Goal: Feedback & Contribution: Leave review/rating

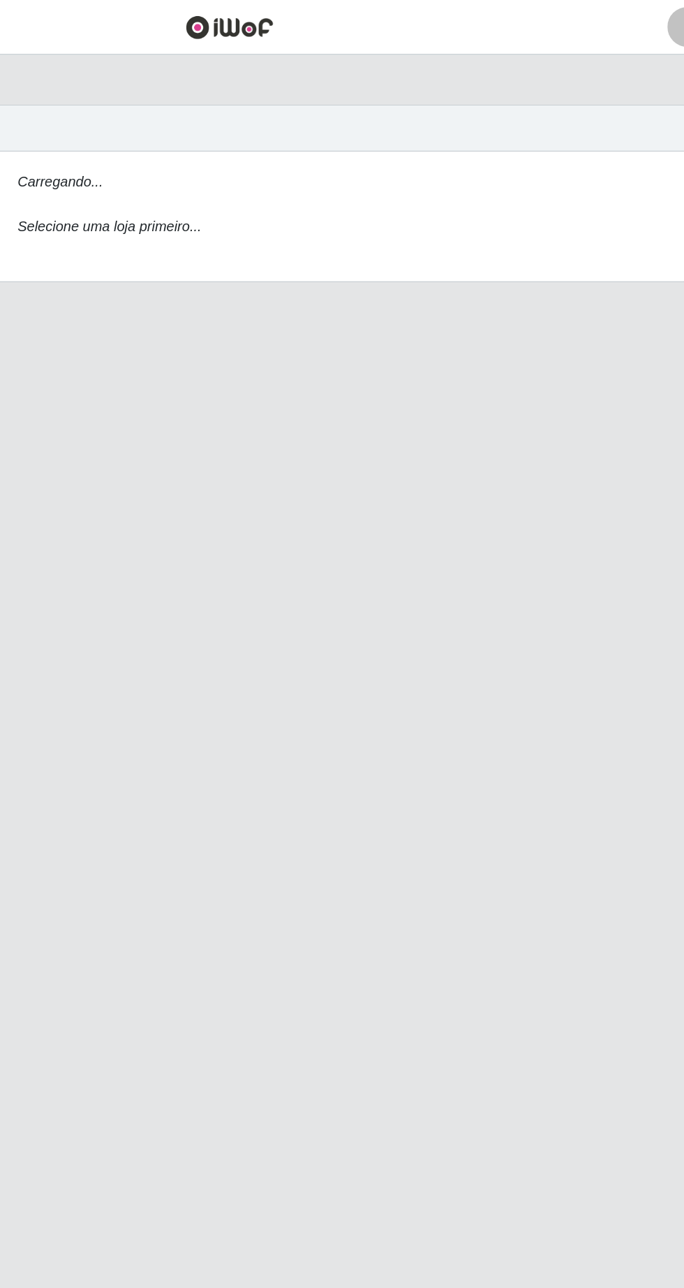
click at [223, 126] on icon "Carregando..." at bounding box center [224, 127] width 60 height 11
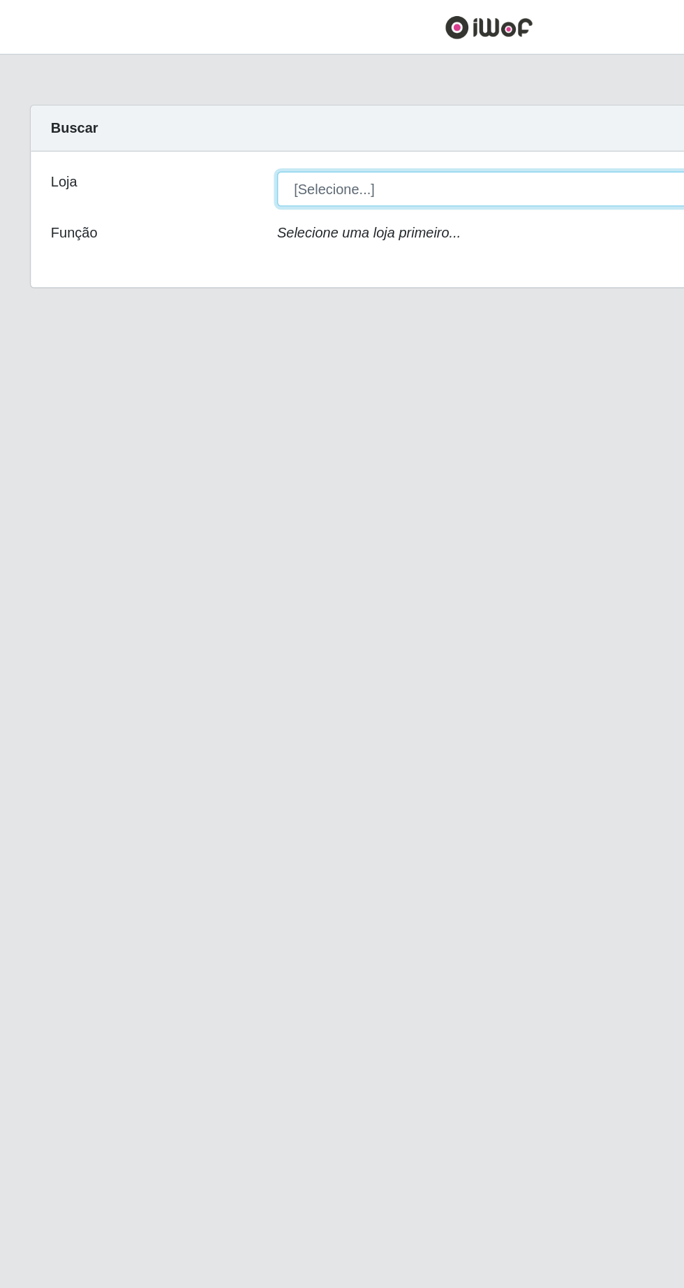
click at [266, 130] on select "[Selecione...] Extrabom - Loja 05 [GEOGRAPHIC_DATA]" at bounding box center [421, 132] width 455 height 24
select select "494"
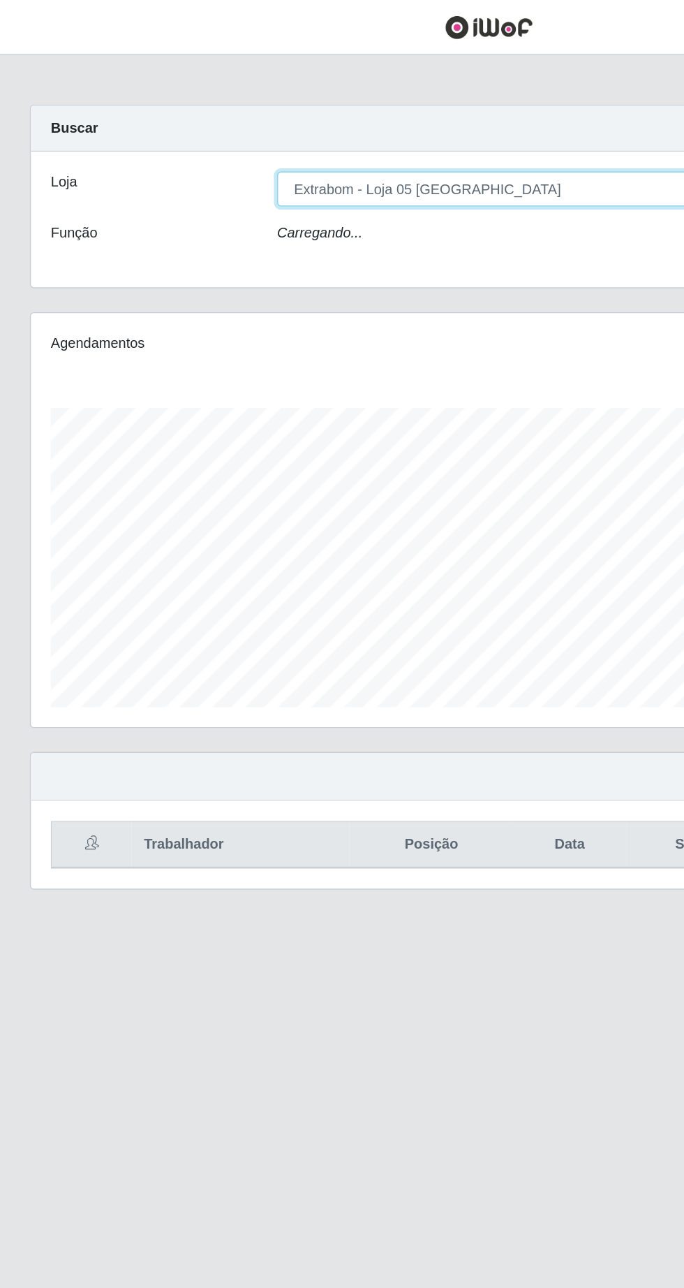
scroll to position [290, 641]
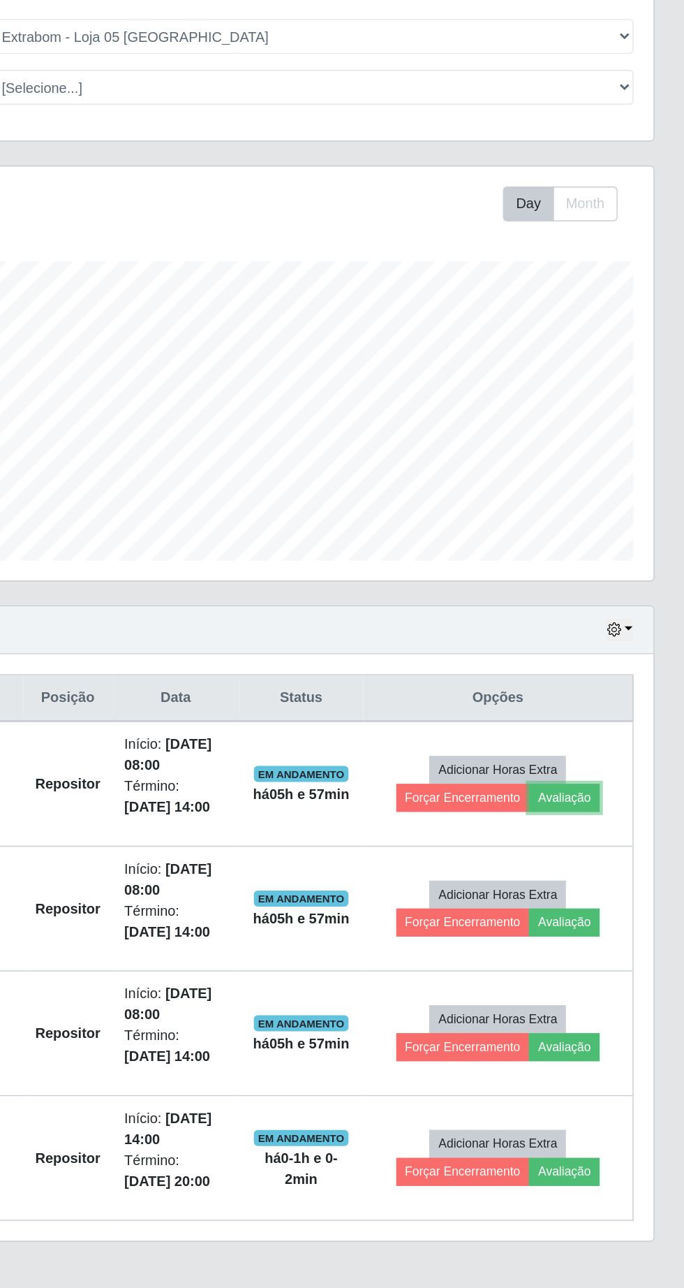
click at [617, 666] on button "Avaliação" at bounding box center [600, 666] width 50 height 20
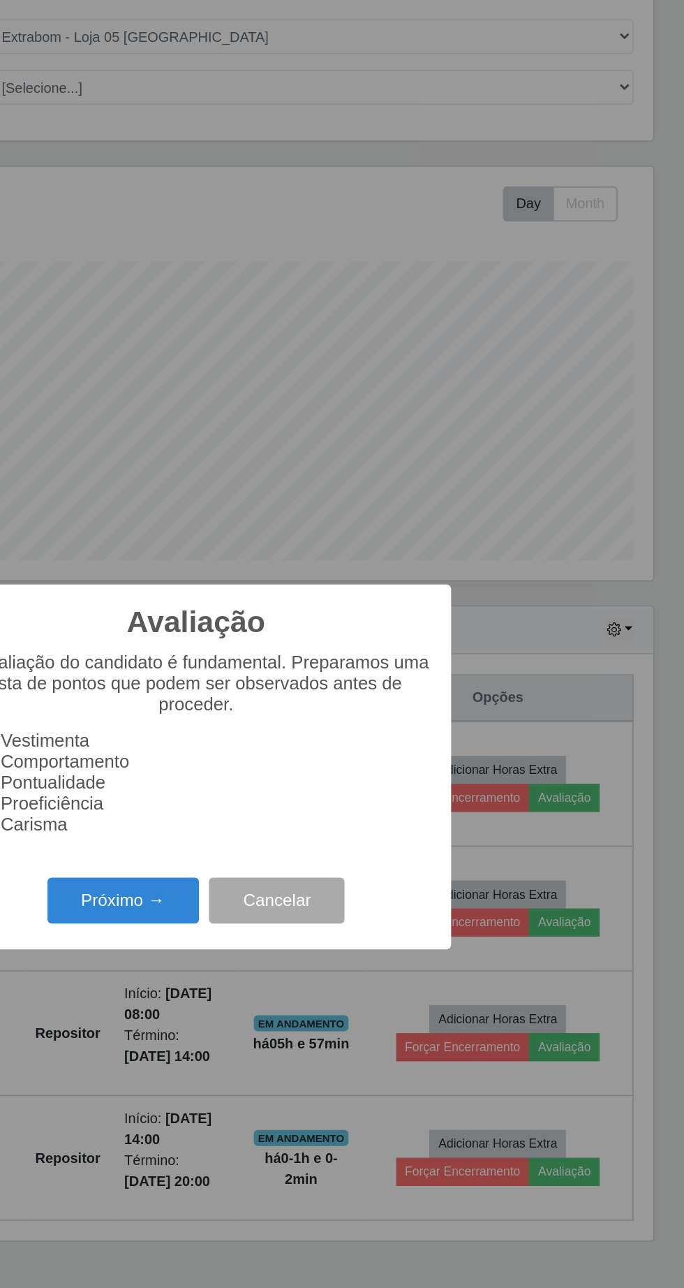
click at [295, 754] on button "Próximo →" at bounding box center [291, 737] width 106 height 33
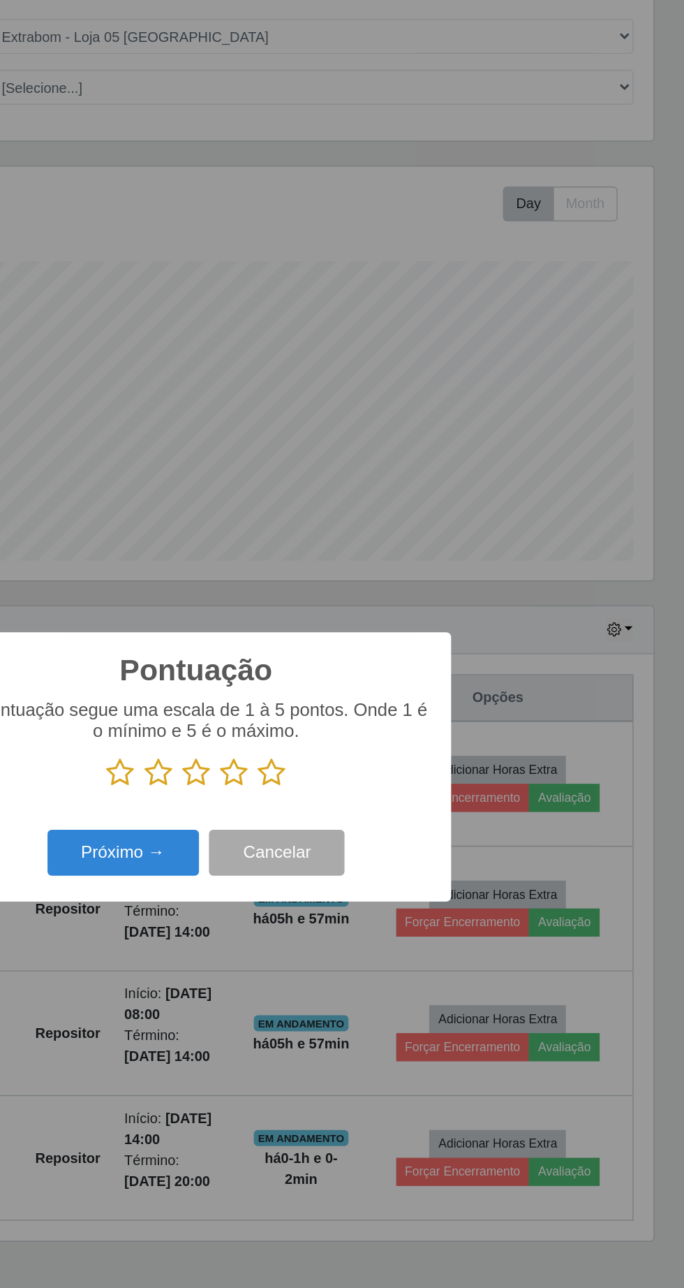
click at [402, 659] on icon at bounding box center [396, 648] width 20 height 21
click at [386, 659] on input "radio" at bounding box center [386, 659] width 0 height 0
click at [290, 721] on button "Próximo →" at bounding box center [291, 704] width 106 height 33
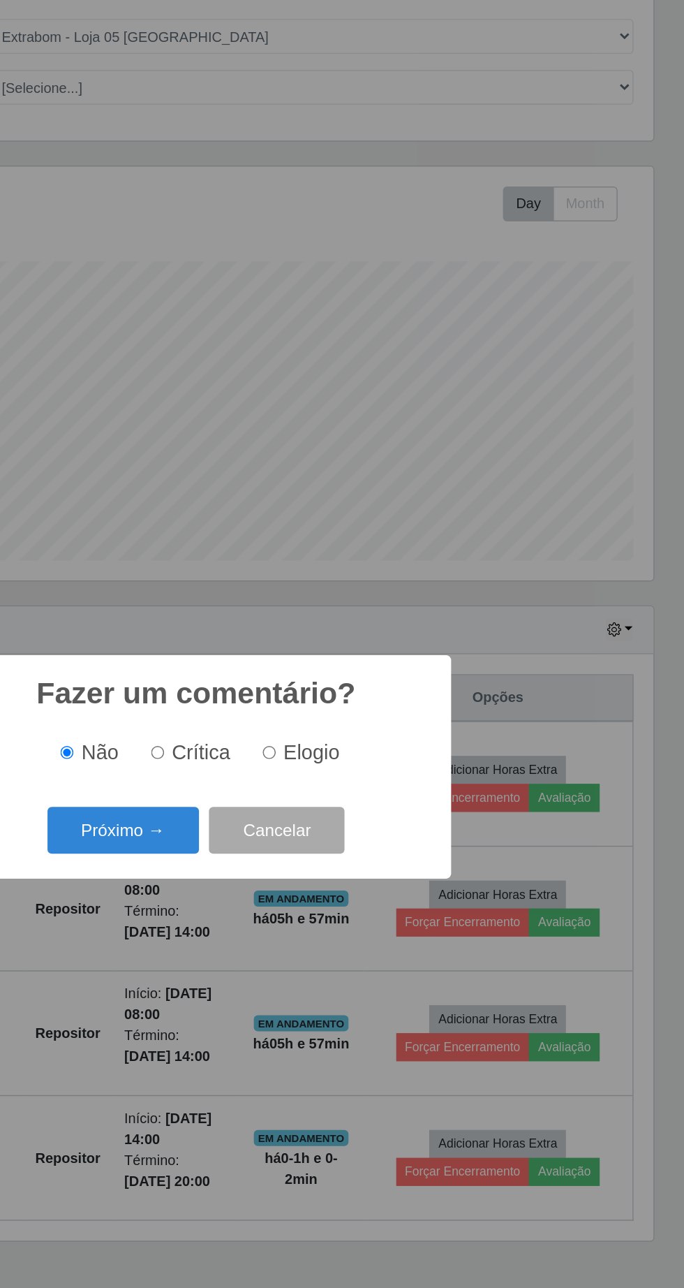
click at [397, 638] on input "Elogio" at bounding box center [393, 633] width 9 height 9
radio input "true"
click at [311, 705] on button "Próximo →" at bounding box center [291, 688] width 106 height 33
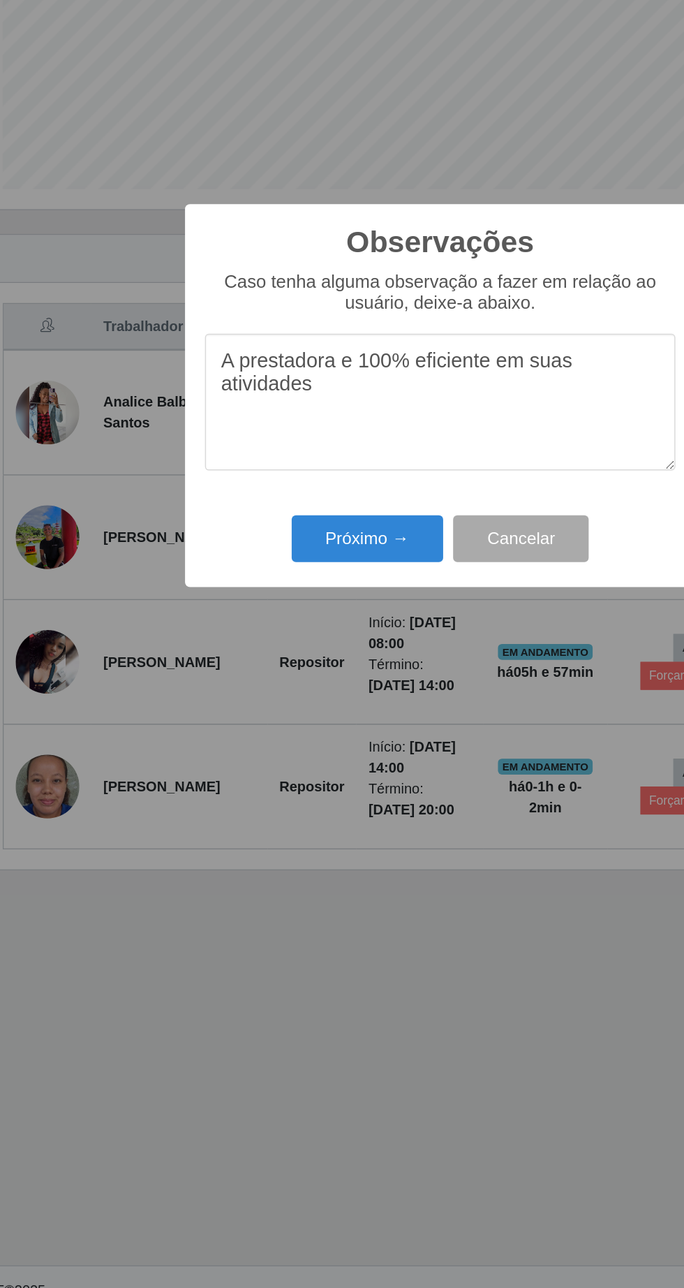
click at [446, 645] on textarea "A prestadora e 100% eficiente em suas atividades" at bounding box center [342, 649] width 330 height 96
type textarea "A prestadora e 100% eficiente em suas atividades"
click at [278, 746] on button "Próximo →" at bounding box center [291, 744] width 106 height 33
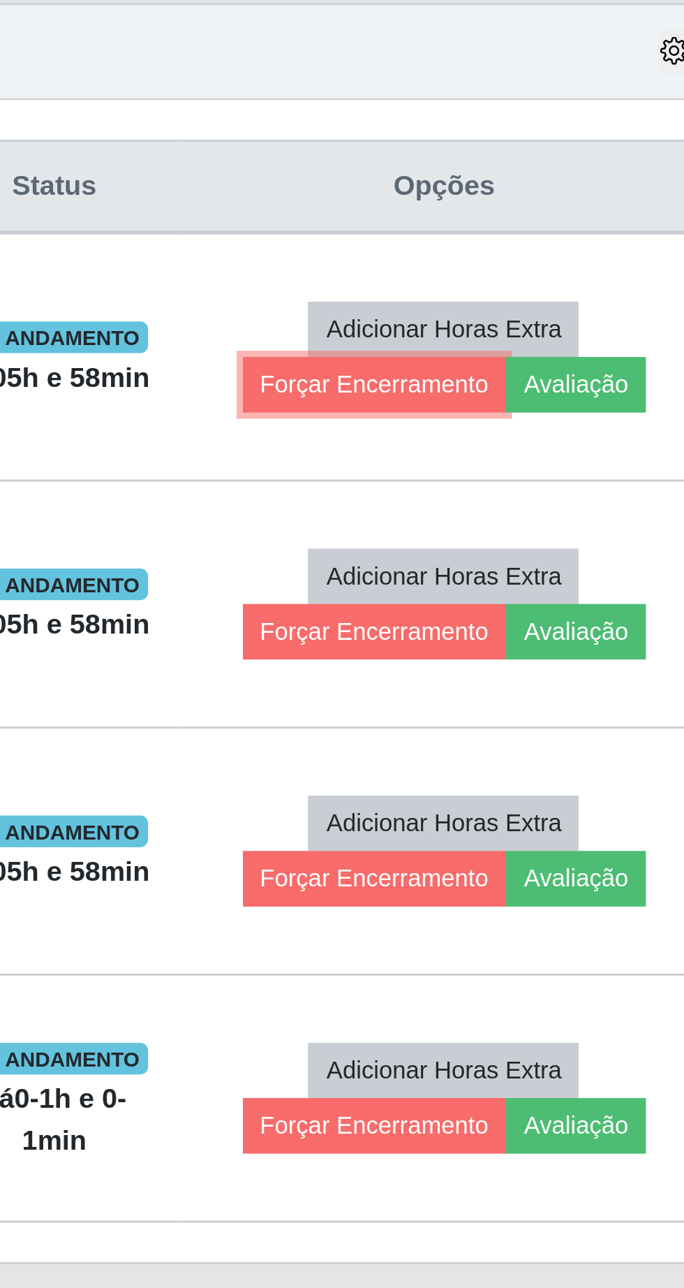
click at [530, 668] on button "Forçar Encerramento" at bounding box center [530, 666] width 94 height 20
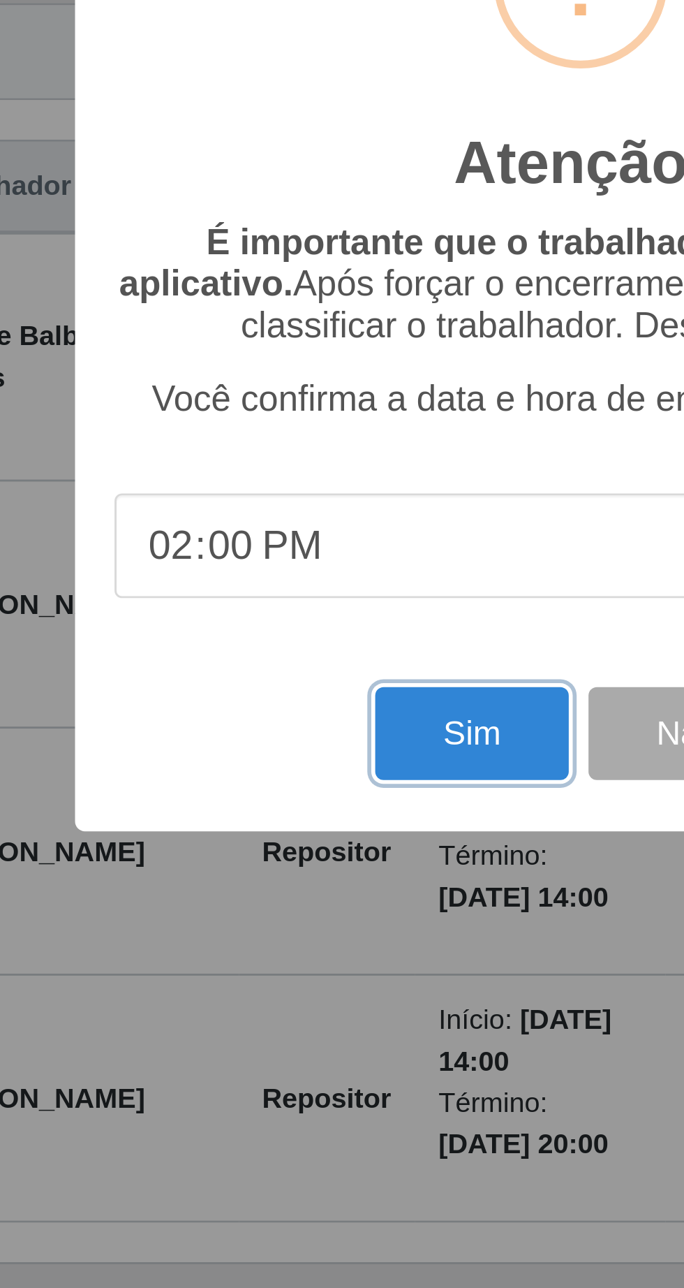
click at [298, 791] on button "Sim" at bounding box center [304, 788] width 68 height 33
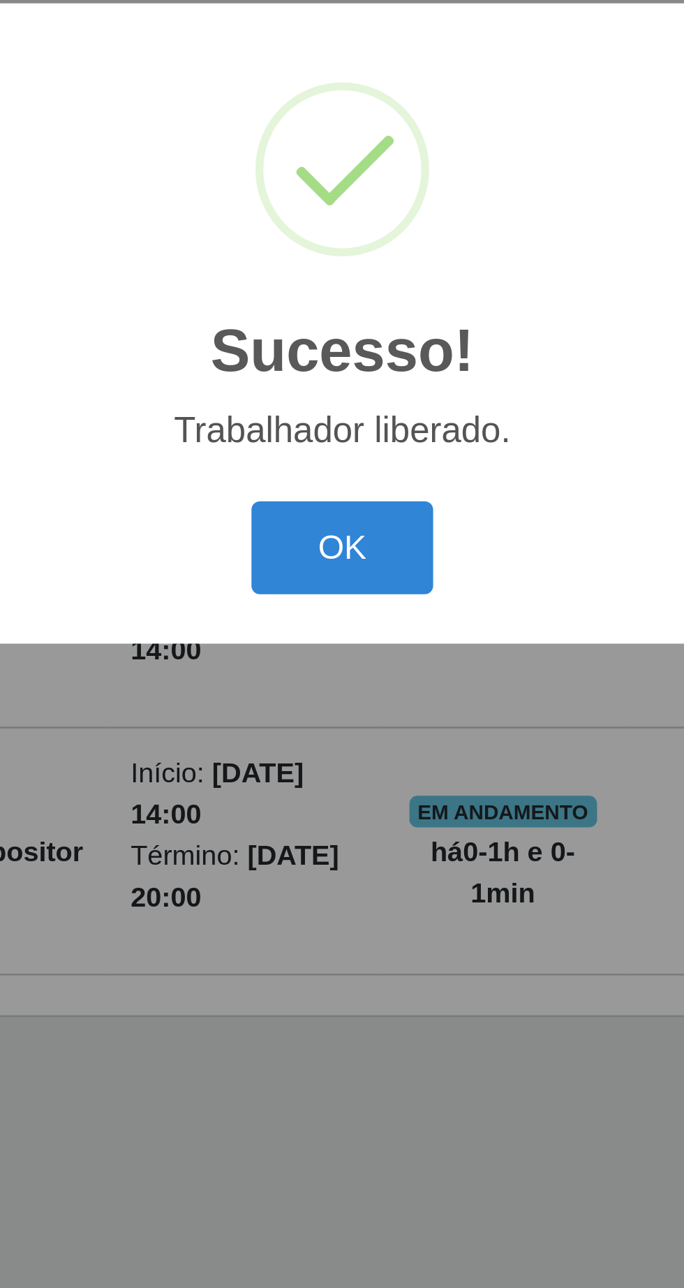
click at [342, 724] on button "OK" at bounding box center [342, 723] width 65 height 33
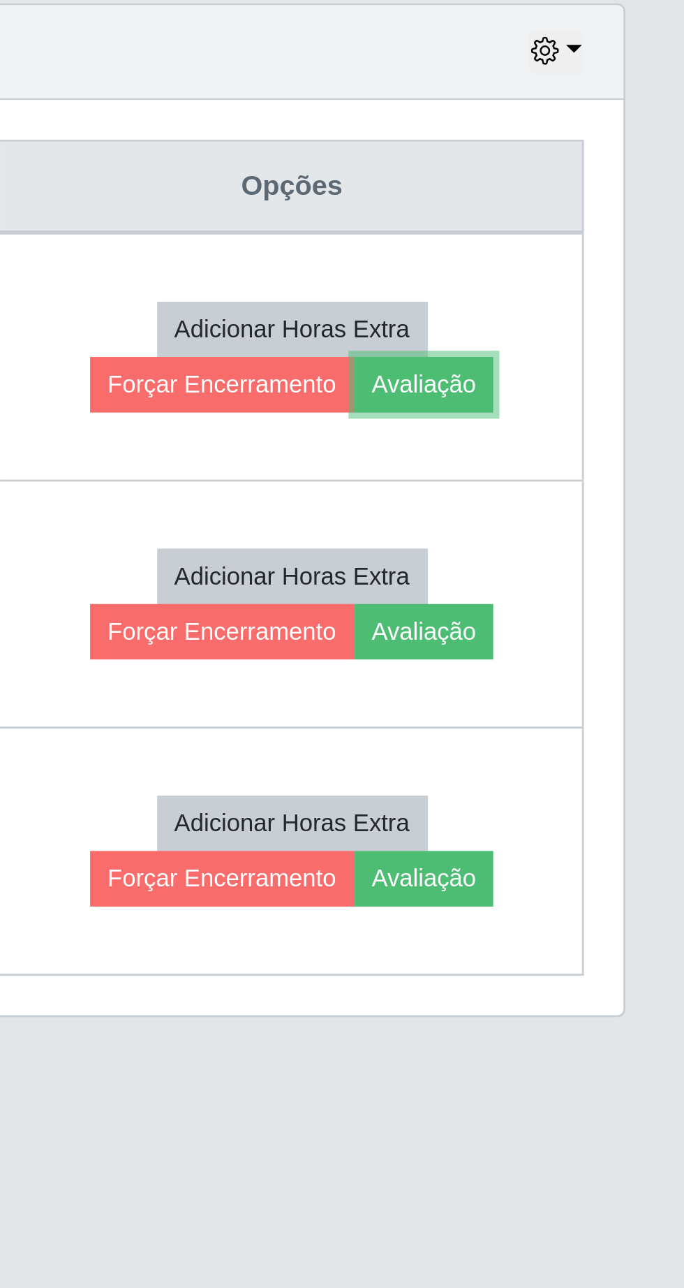
click at [617, 666] on button "Avaliação" at bounding box center [593, 666] width 50 height 20
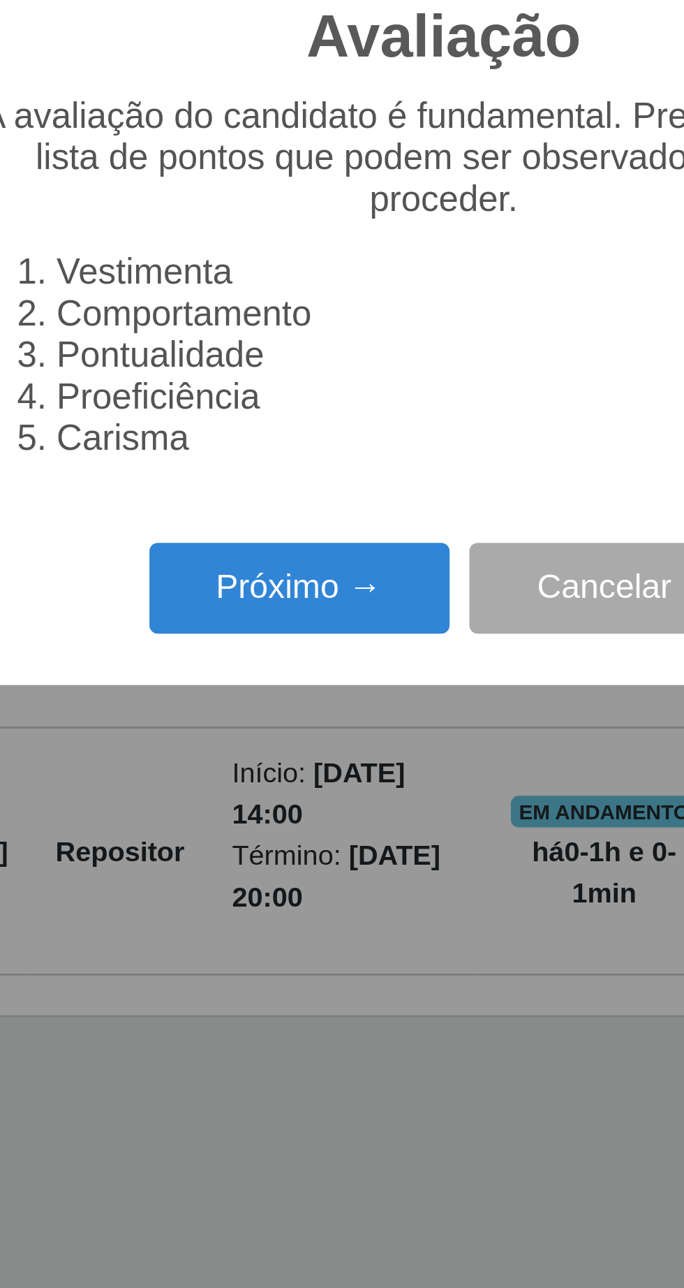
click at [294, 737] on button "Próximo →" at bounding box center [291, 737] width 106 height 33
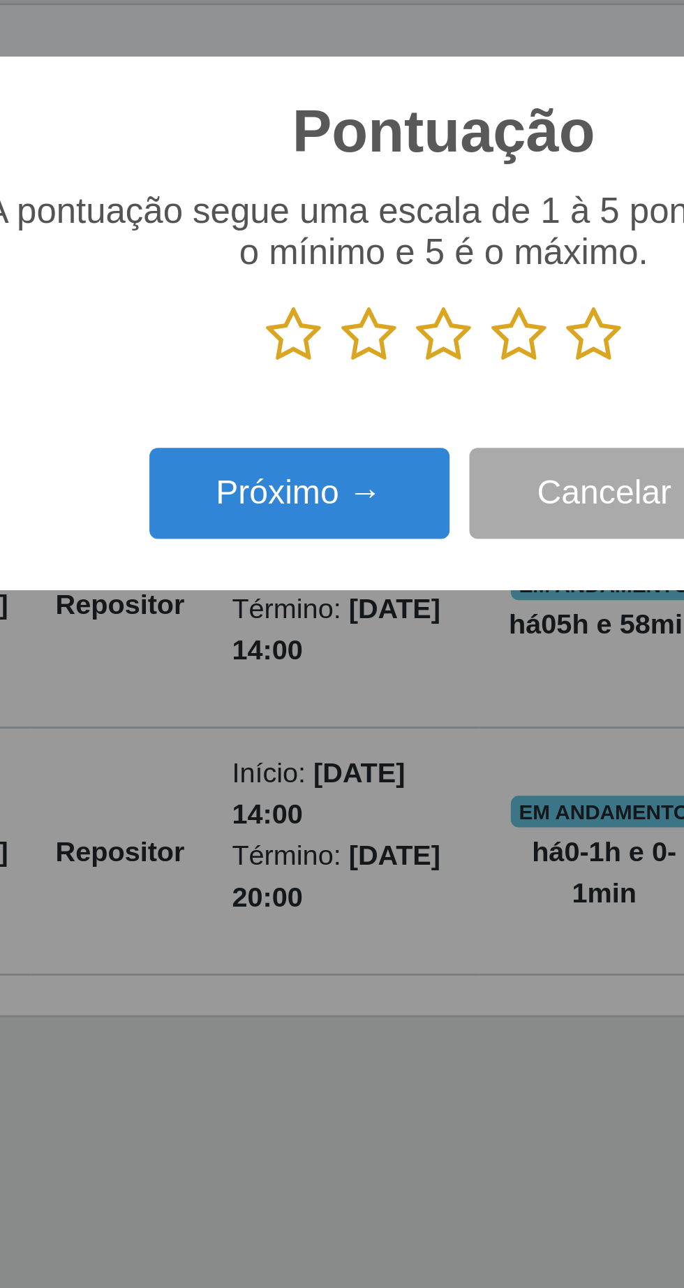
click at [399, 652] on icon at bounding box center [396, 648] width 20 height 21
click at [386, 659] on input "radio" at bounding box center [386, 659] width 0 height 0
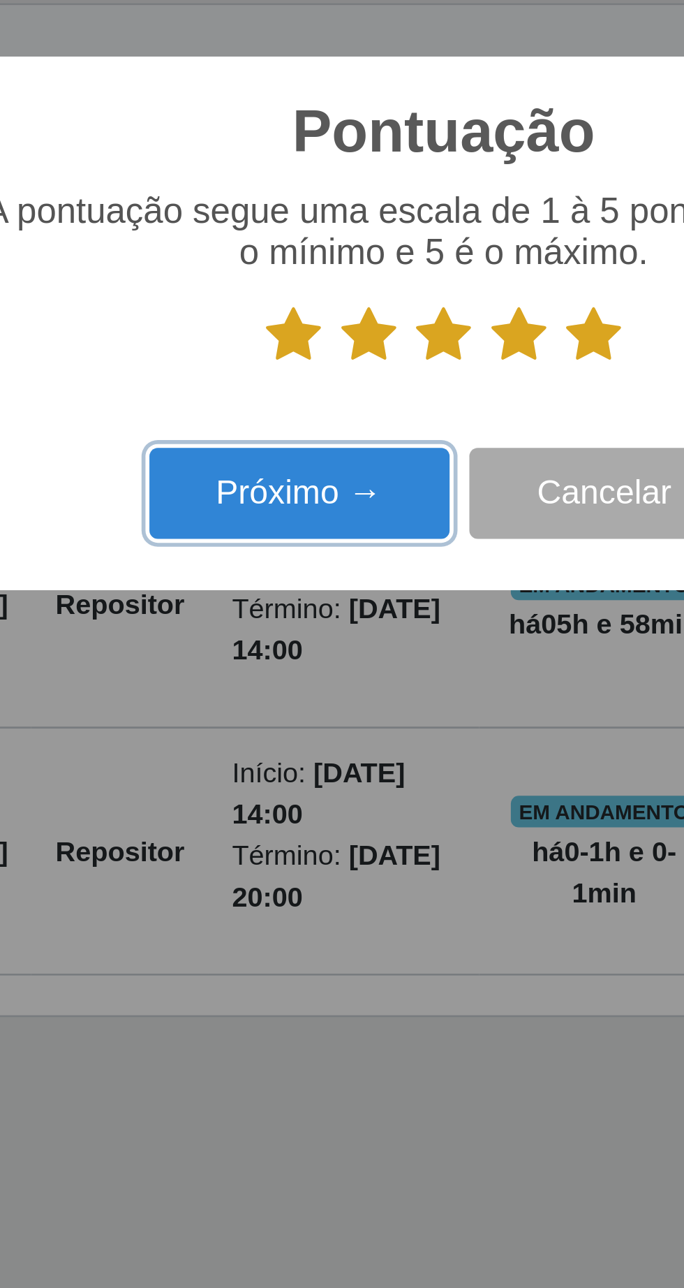
click at [309, 710] on button "Próximo →" at bounding box center [291, 704] width 106 height 33
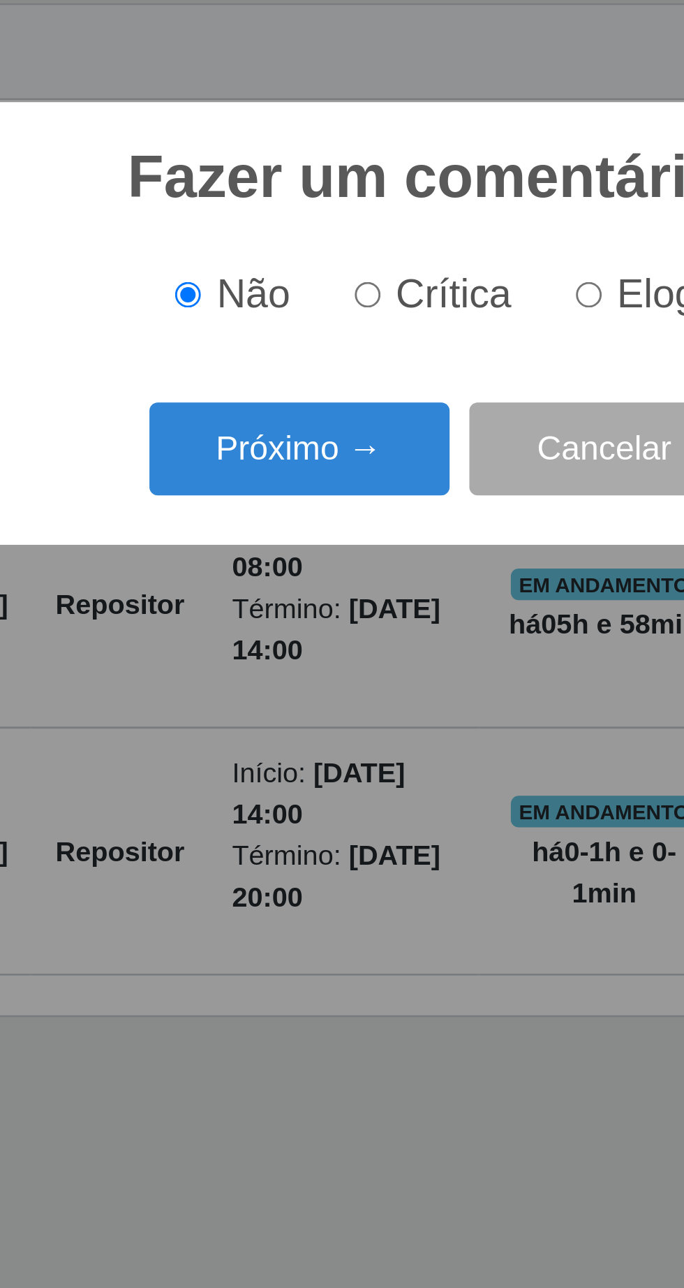
click at [398, 636] on input "Elogio" at bounding box center [393, 633] width 9 height 9
radio input "true"
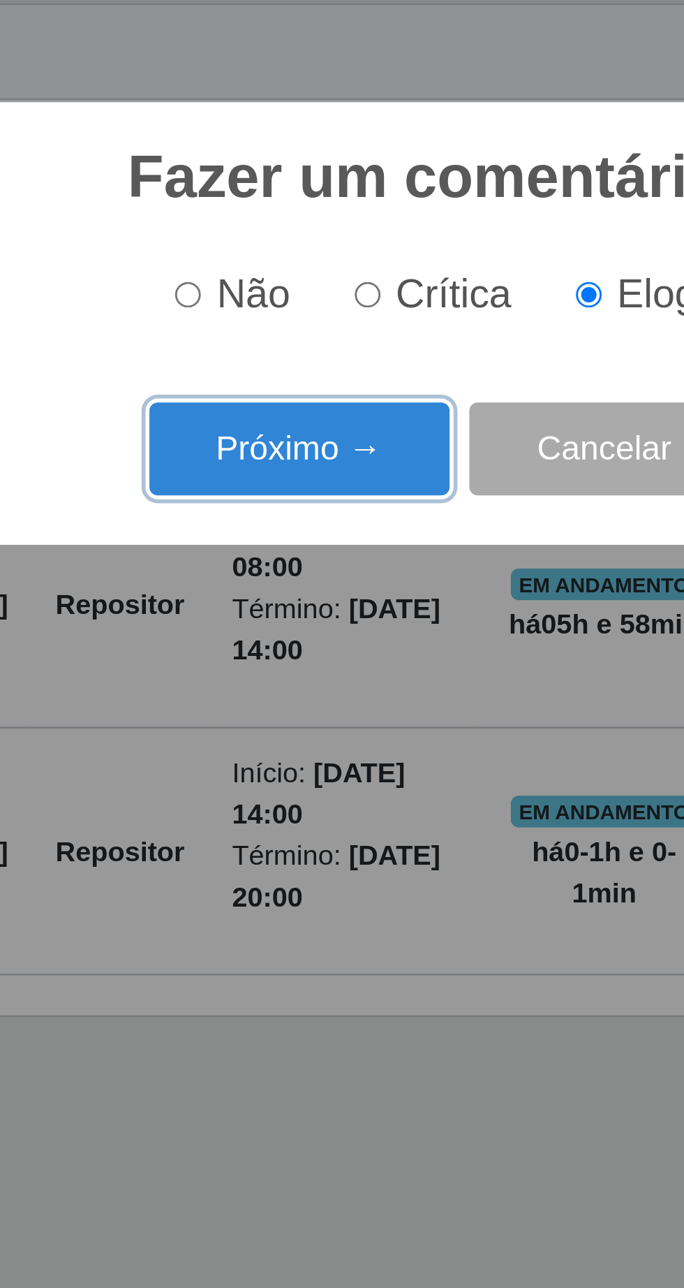
click at [305, 688] on button "Próximo →" at bounding box center [291, 688] width 106 height 33
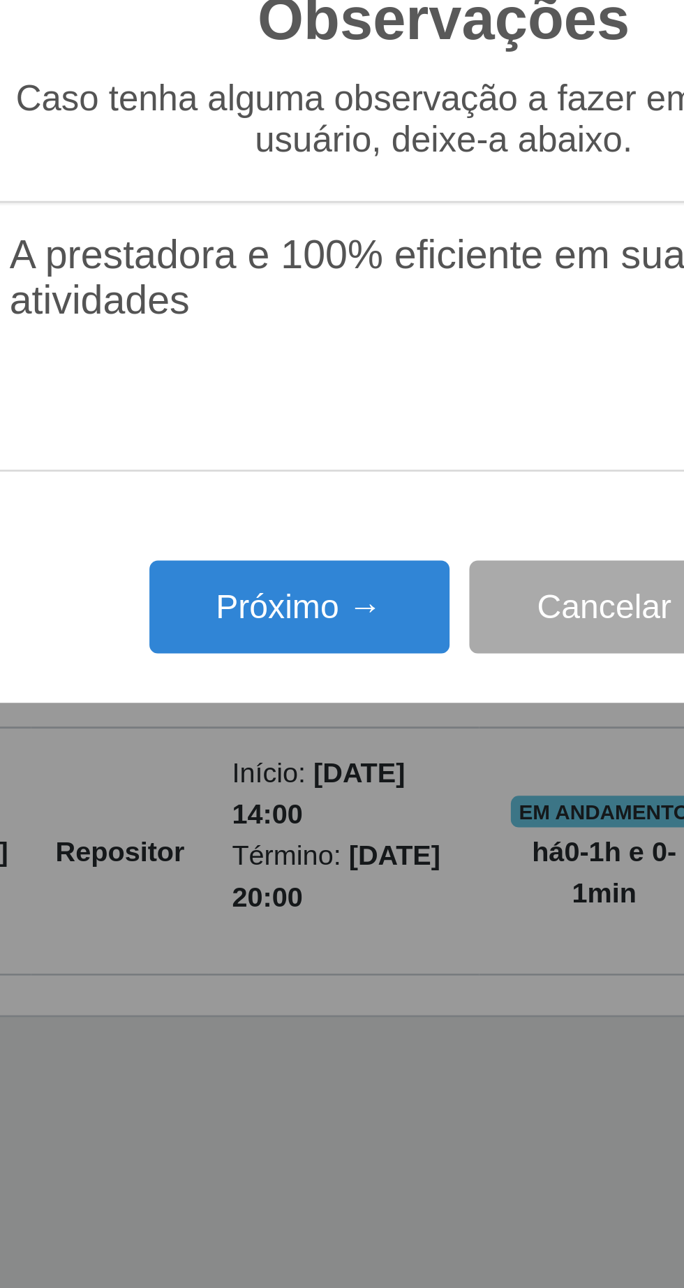
type textarea "A prestadora e 100% eficiente em suas atividades"
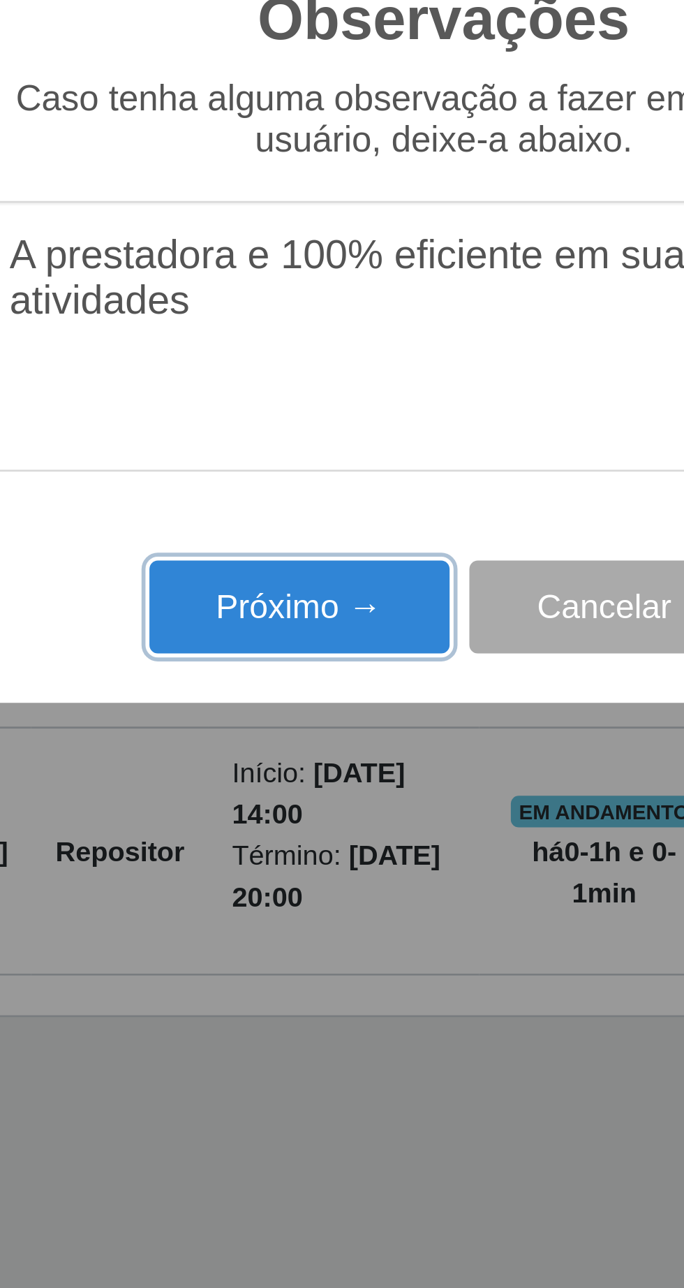
click at [307, 744] on button "Próximo →" at bounding box center [291, 744] width 106 height 33
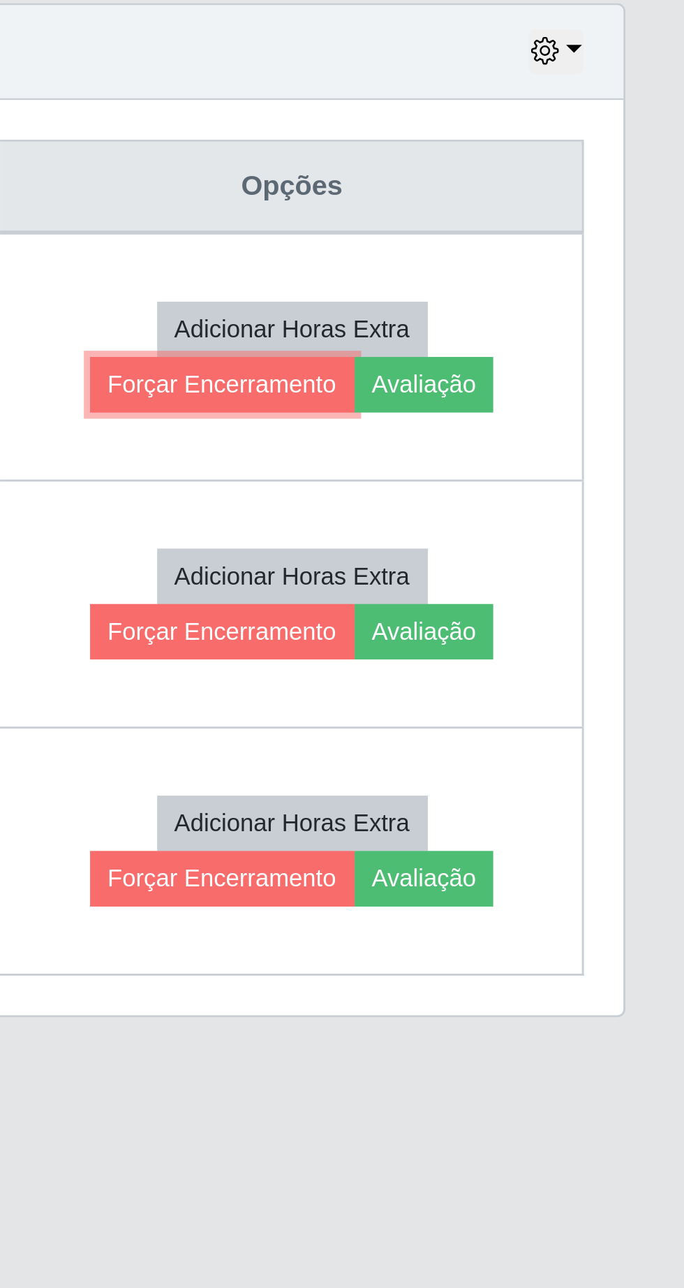
click at [537, 668] on button "Forçar Encerramento" at bounding box center [521, 666] width 94 height 20
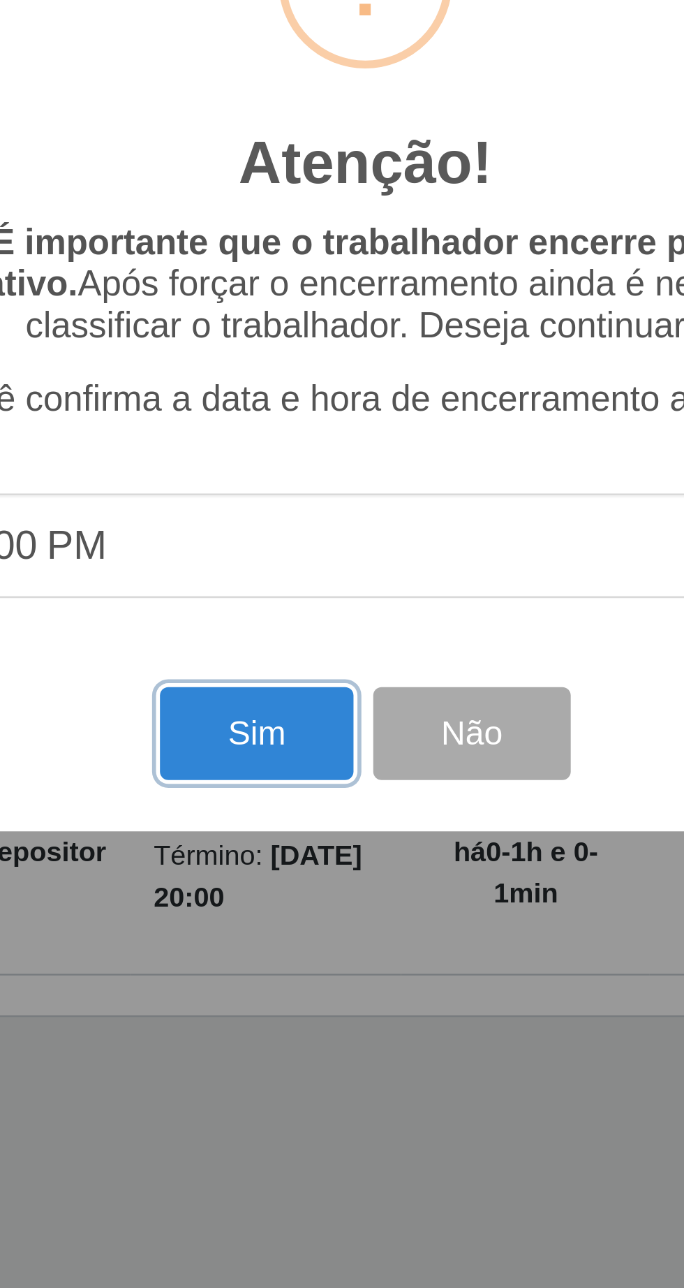
click at [312, 788] on button "Sim" at bounding box center [304, 788] width 68 height 33
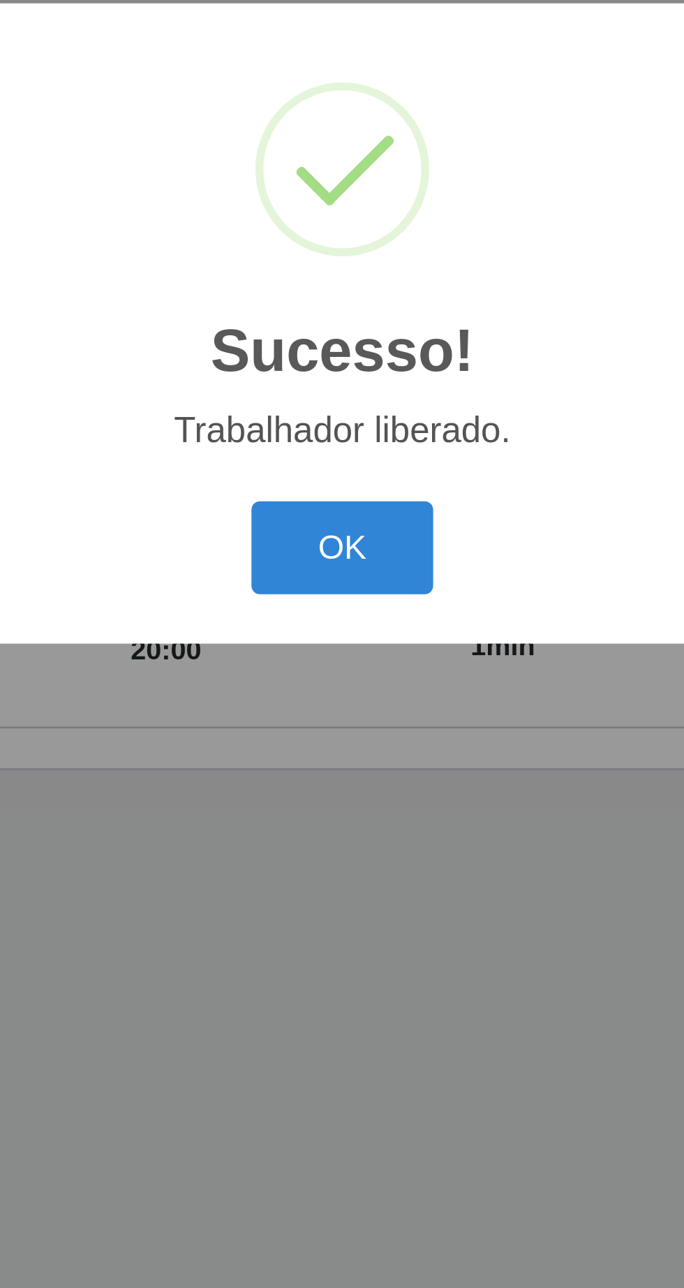
click at [358, 719] on button "OK" at bounding box center [342, 723] width 65 height 33
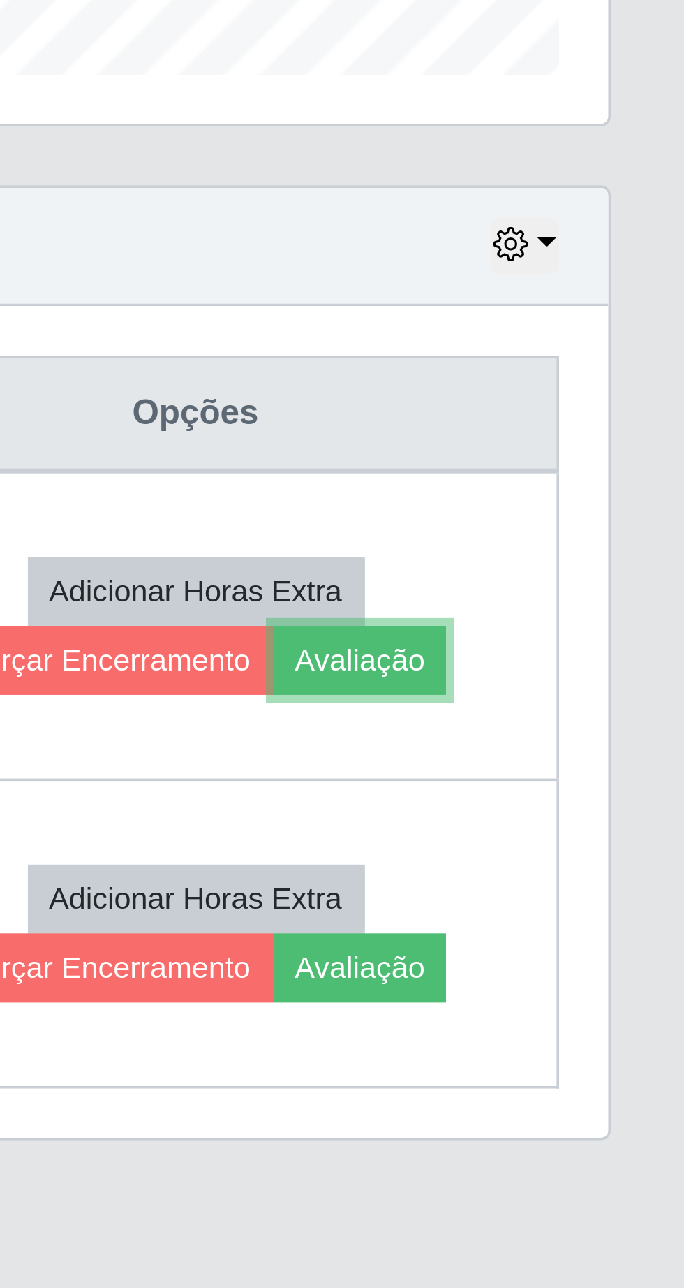
click at [615, 661] on button "Avaliação" at bounding box center [593, 666] width 50 height 20
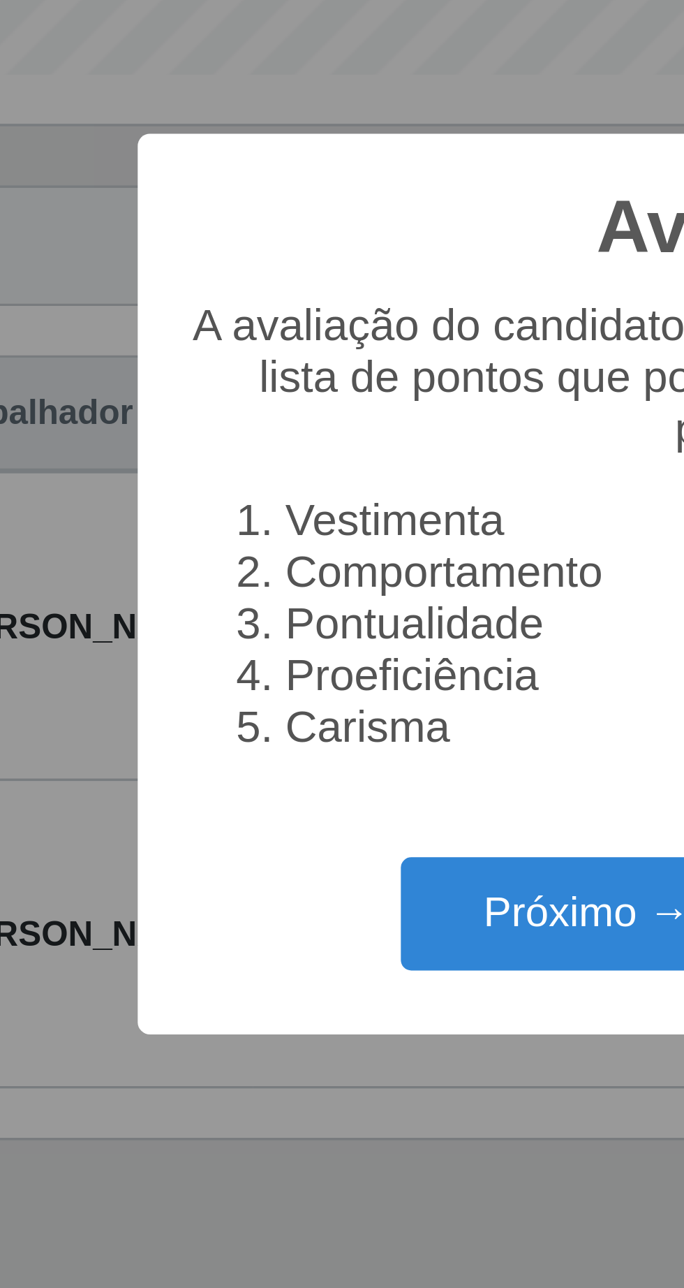
click at [267, 734] on button "Próximo →" at bounding box center [291, 737] width 106 height 33
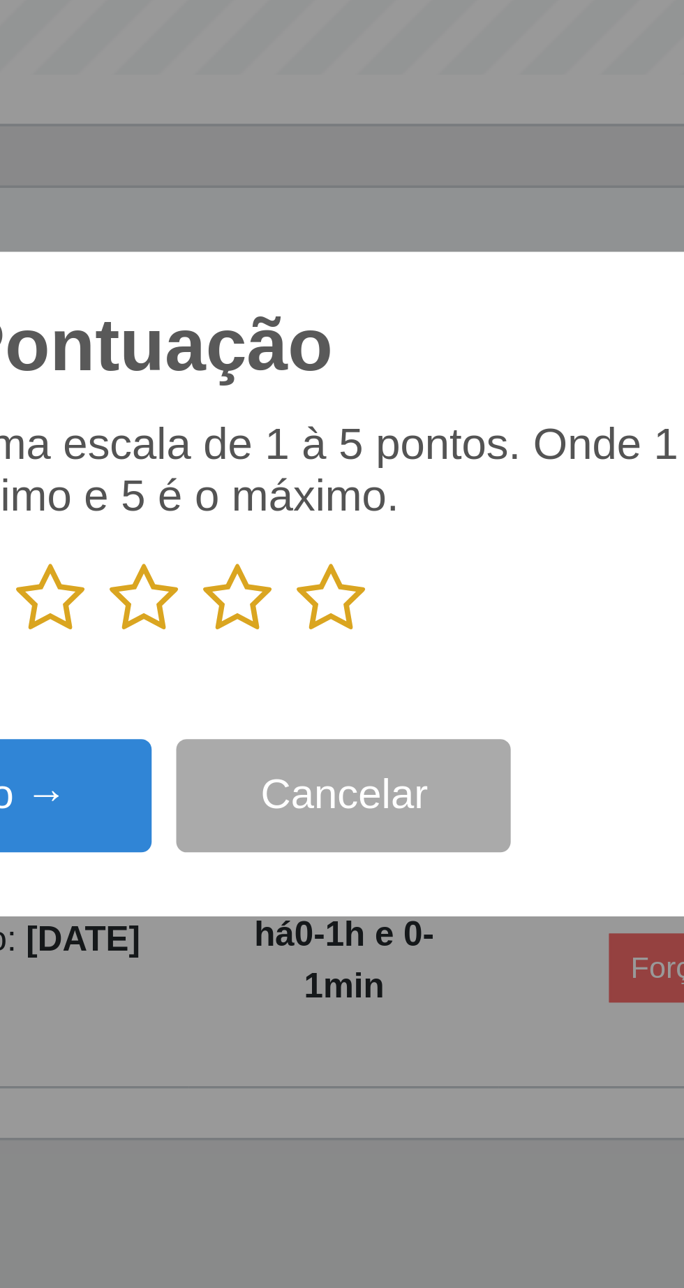
click at [401, 647] on icon at bounding box center [396, 648] width 20 height 21
click at [386, 659] on input "radio" at bounding box center [386, 659] width 0 height 0
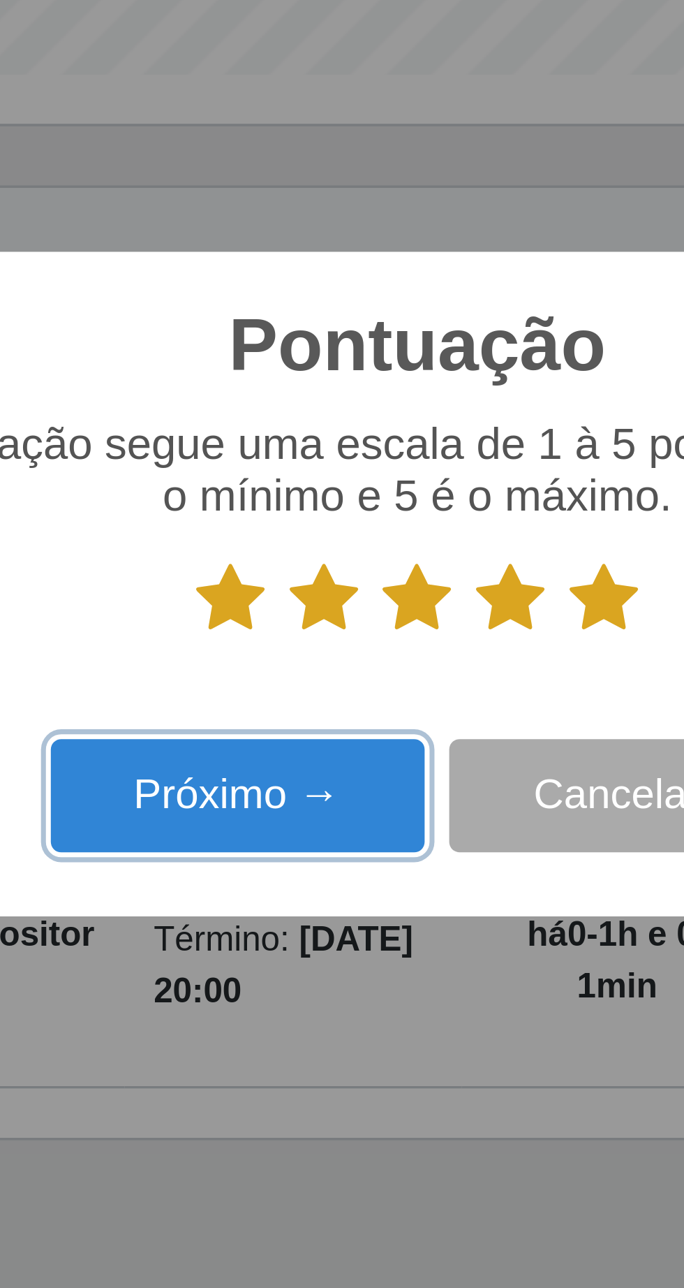
click at [300, 710] on button "Próximo →" at bounding box center [291, 704] width 106 height 33
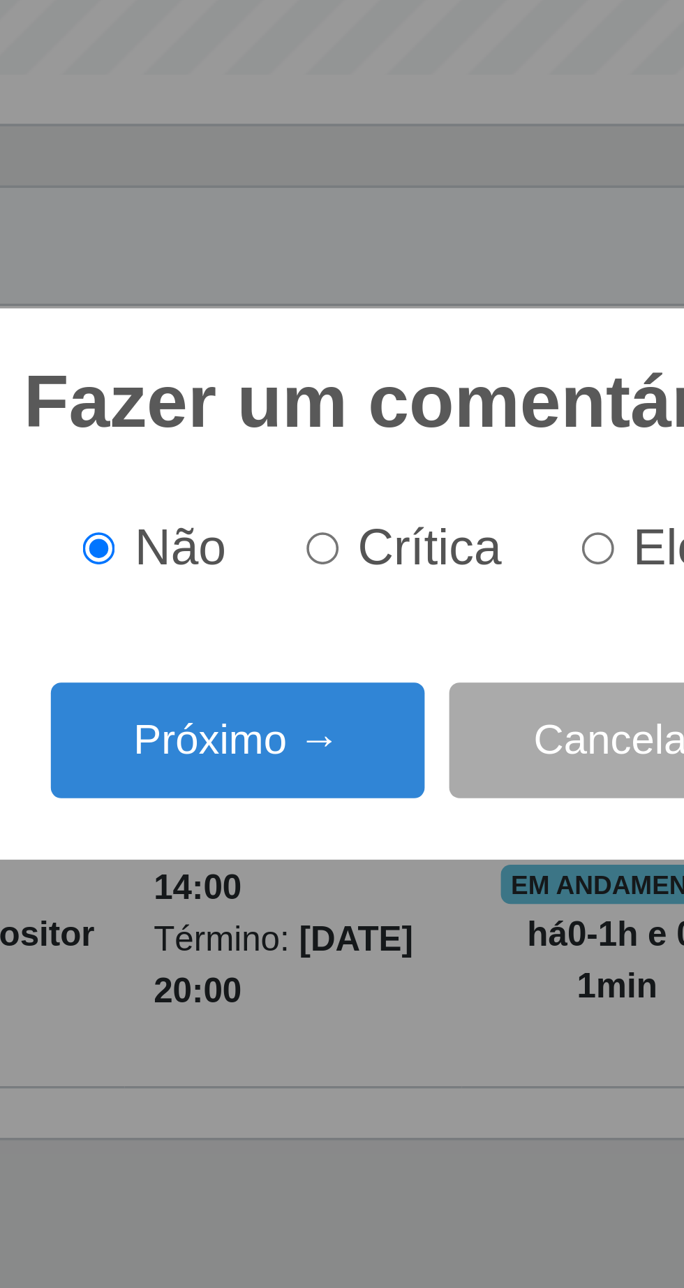
click at [398, 635] on input "Elogio" at bounding box center [393, 633] width 9 height 9
radio input "true"
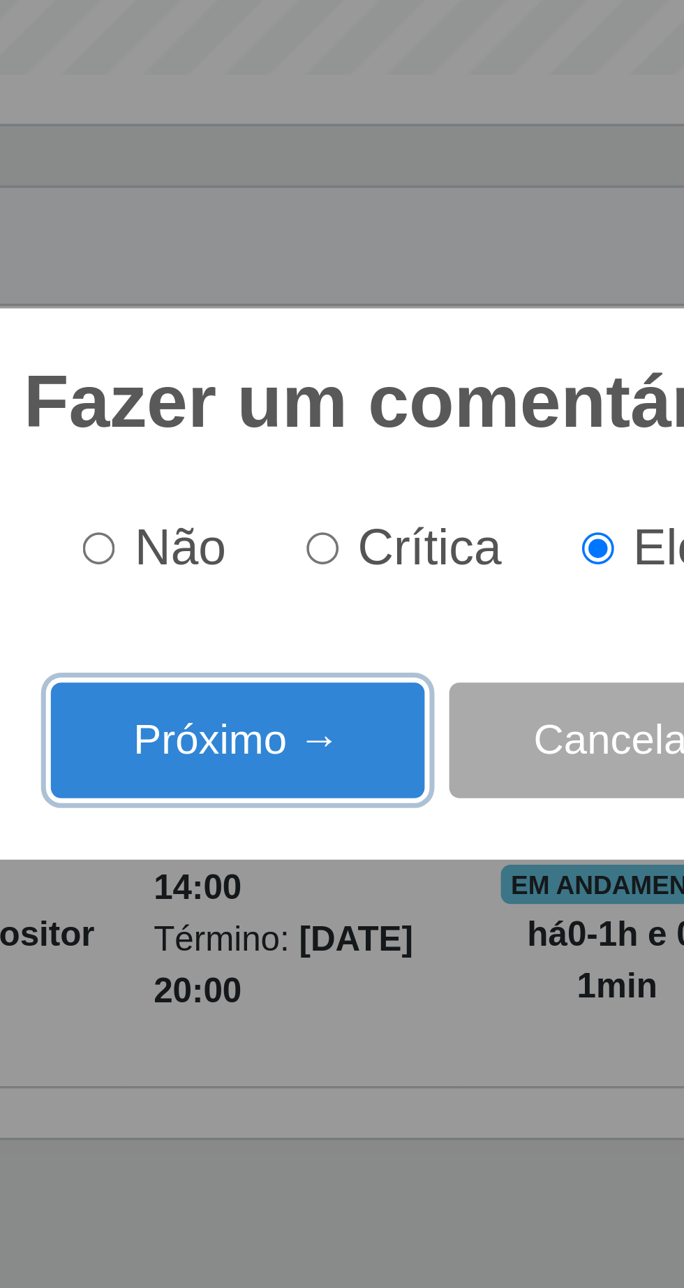
click at [320, 689] on button "Próximo →" at bounding box center [291, 688] width 106 height 33
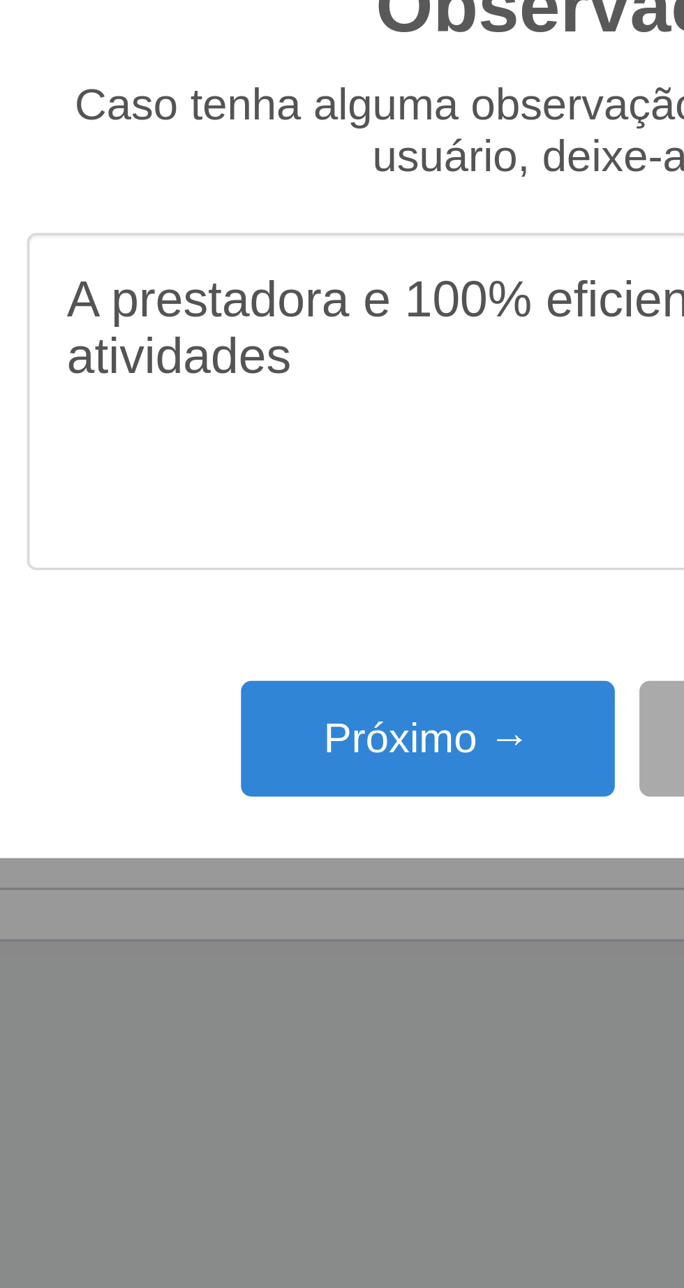
type textarea "A prestadora e 100% eficiente em suas atividades"
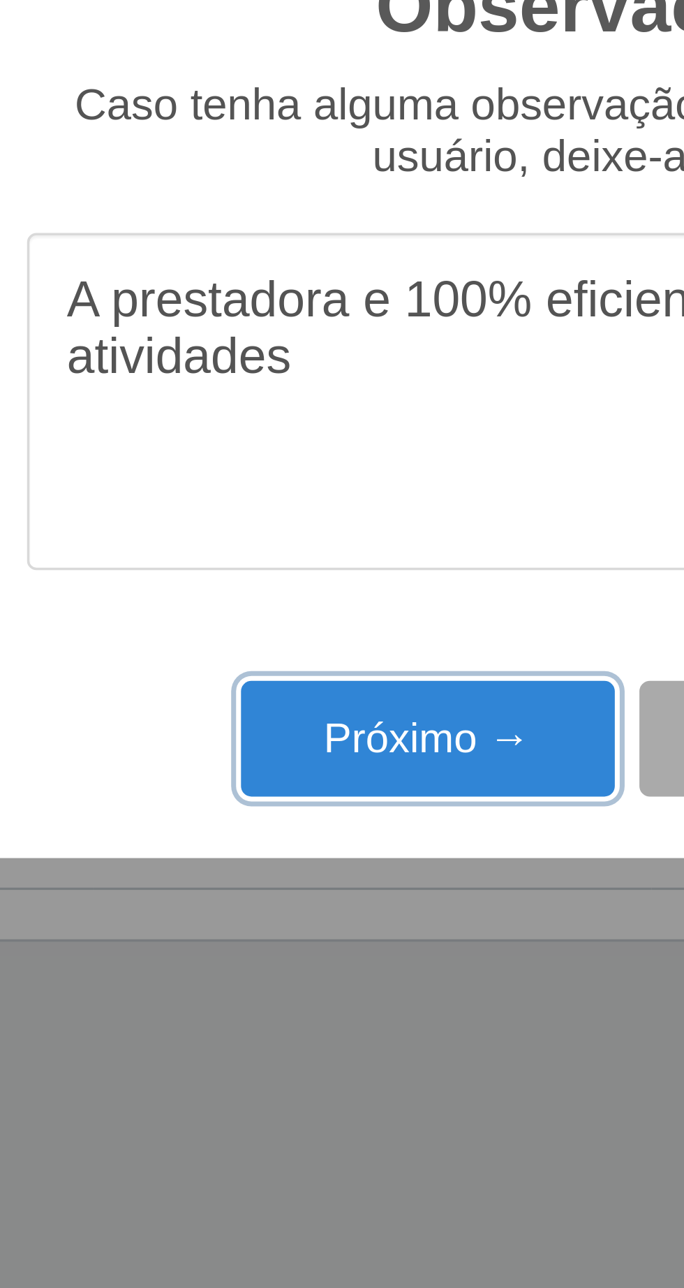
click at [281, 745] on button "Próximo →" at bounding box center [291, 744] width 106 height 33
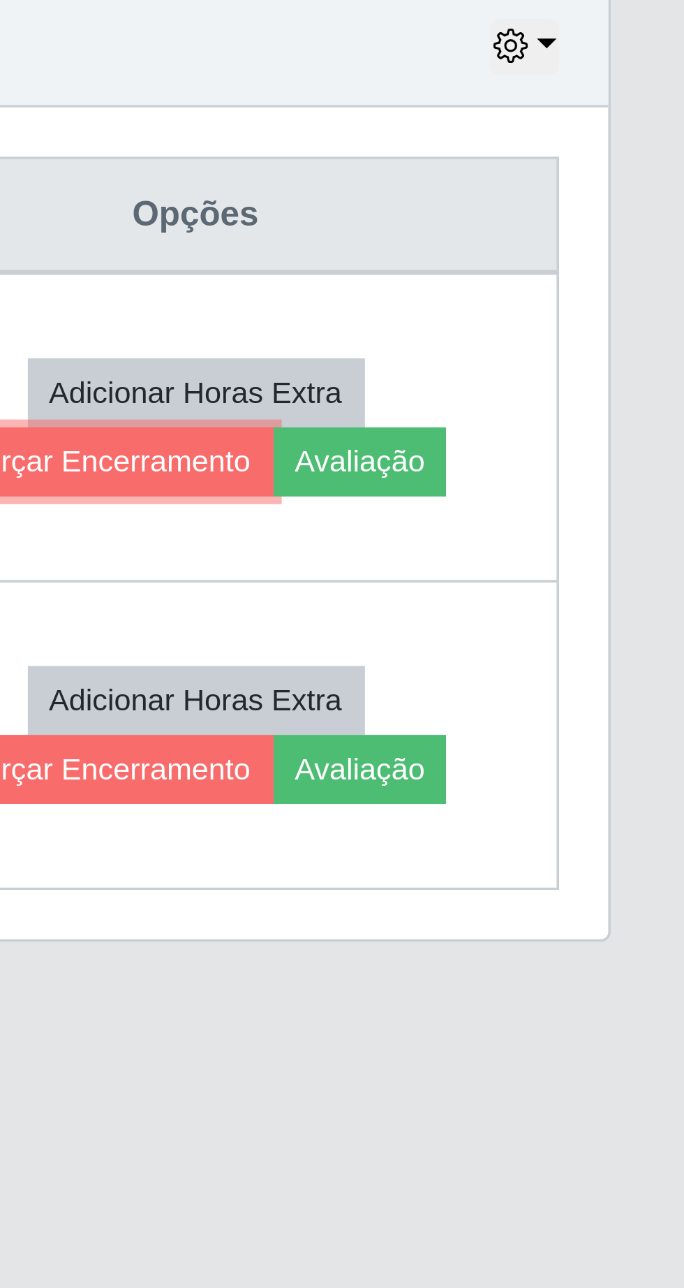
click at [541, 666] on button "Forçar Encerramento" at bounding box center [521, 666] width 94 height 20
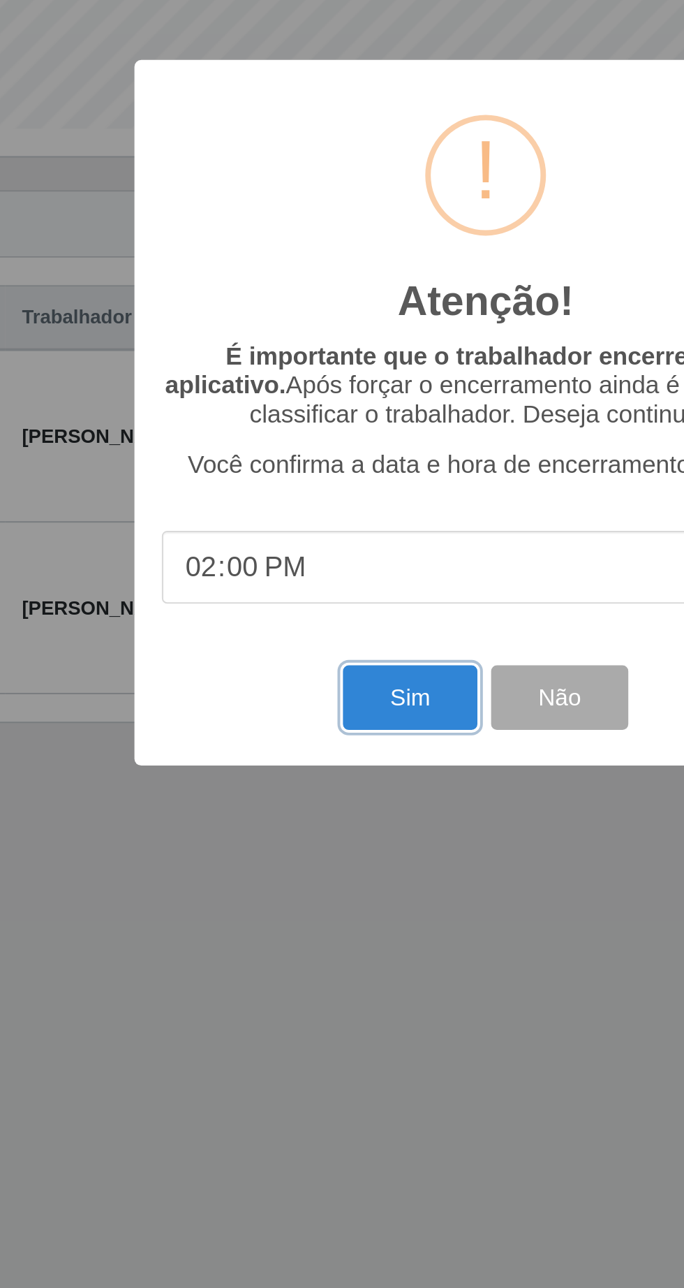
click at [291, 794] on button "Sim" at bounding box center [304, 788] width 68 height 33
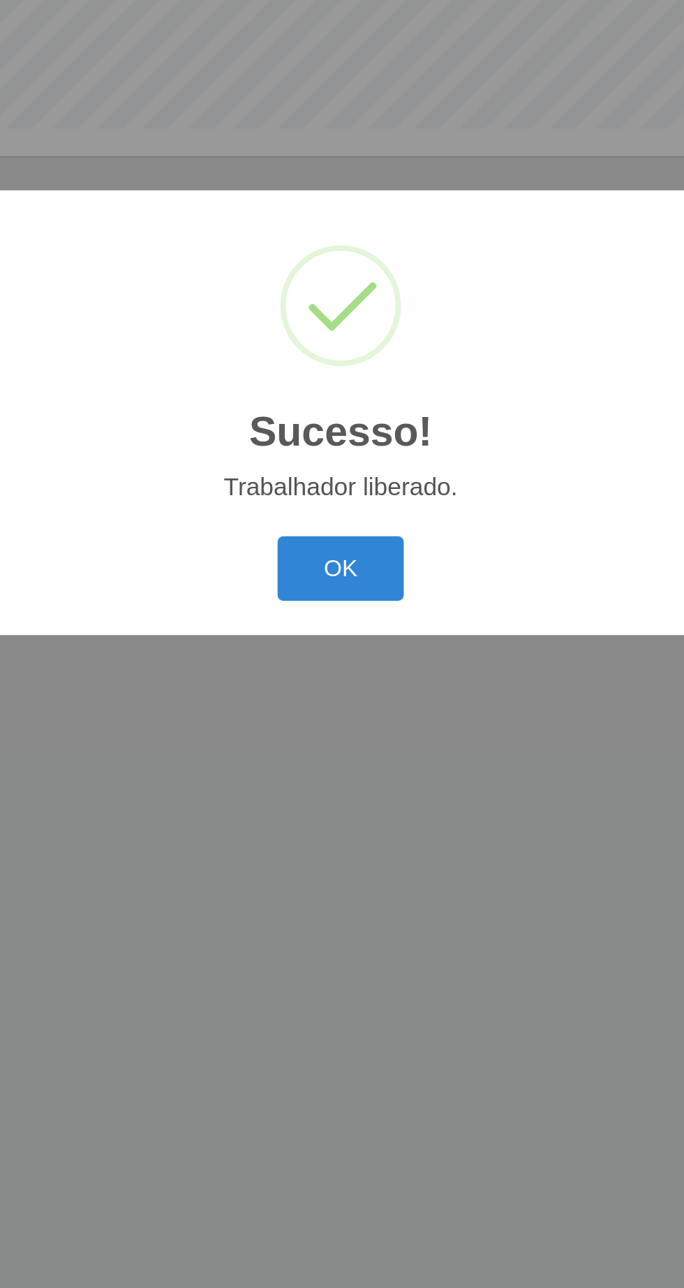
click at [349, 732] on button "OK" at bounding box center [342, 723] width 65 height 33
